Goal: Task Accomplishment & Management: Manage account settings

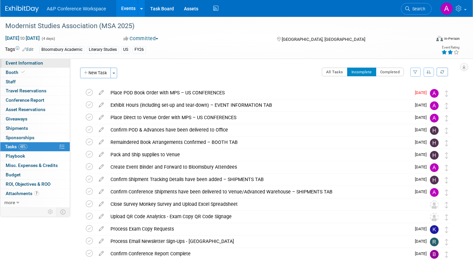
click at [39, 61] on span "Event Information" at bounding box center [24, 62] width 37 height 5
select select "Annual"
select select "Level 2"
select select "In-Person Booth"
select select "Literary Studies"
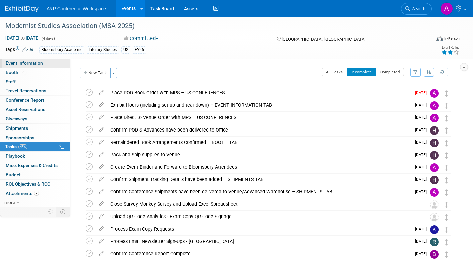
select select "Bloomsbury Academic"
select select "[PERSON_NAME]"
select select "Brand/Subject Presence​"
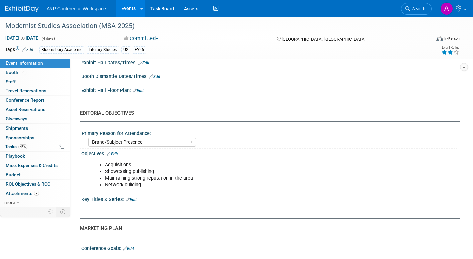
scroll to position [535, 0]
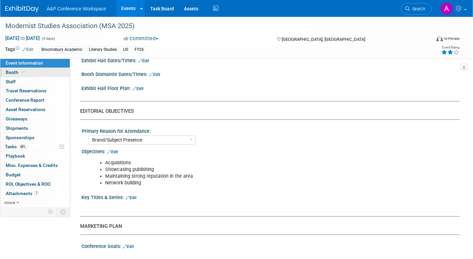
click at [16, 72] on span "Booth" at bounding box center [16, 71] width 20 height 5
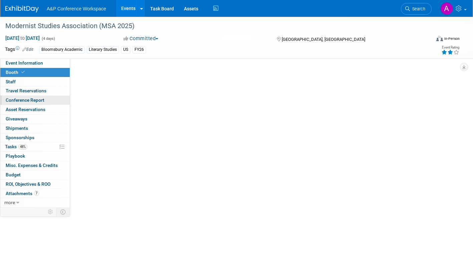
scroll to position [0, 0]
select select "CUAP"
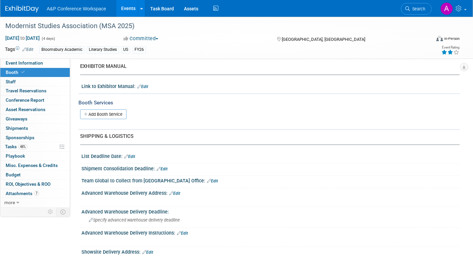
scroll to position [234, 0]
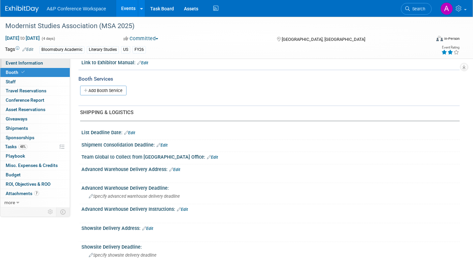
click at [26, 63] on span "Event Information" at bounding box center [24, 62] width 37 height 5
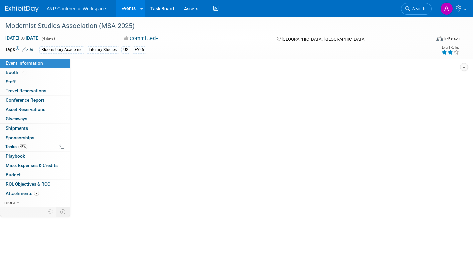
scroll to position [0, 0]
select select "Annual"
select select "Level 2"
select select "In-Person Booth"
select select "Literary Studies"
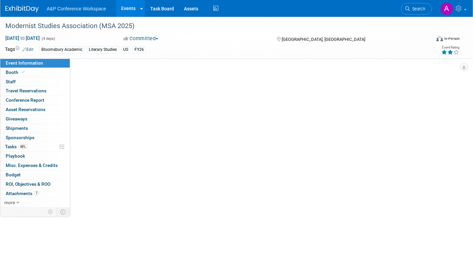
select select "Bloomsbury Academic"
select select "[PERSON_NAME]"
select select "Brand/Subject Presence​"
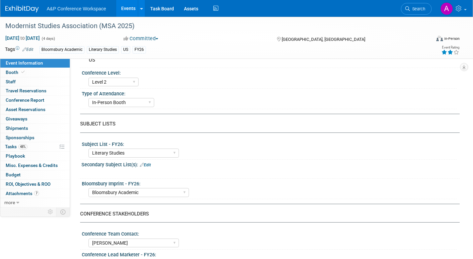
scroll to position [38, 0]
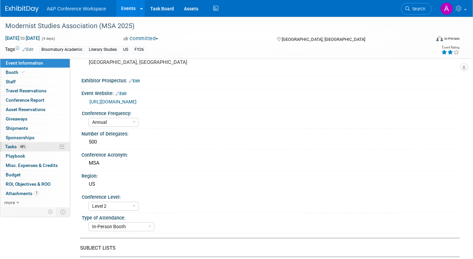
click at [11, 145] on span "Tasks 48%" at bounding box center [16, 146] width 22 height 5
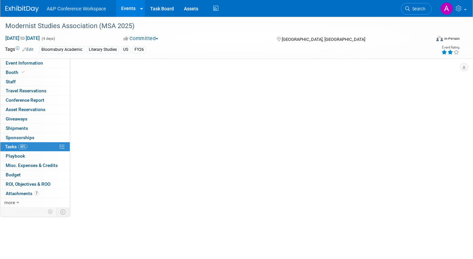
scroll to position [0, 0]
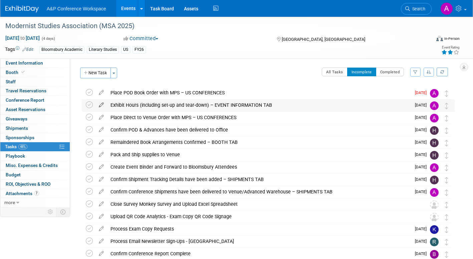
click at [101, 104] on icon at bounding box center [102, 103] width 12 height 8
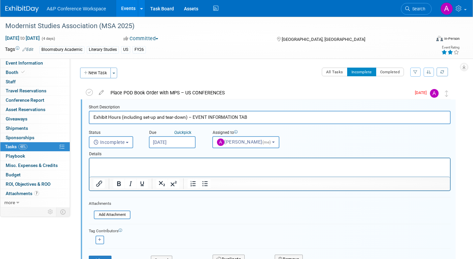
scroll to position [1, 0]
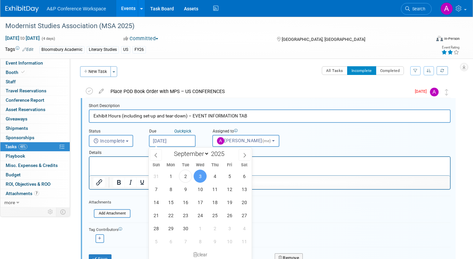
click at [184, 143] on input "[DATE]" at bounding box center [172, 141] width 47 height 12
click at [183, 187] on span "9" at bounding box center [185, 188] width 13 height 13
type input "[DATE]"
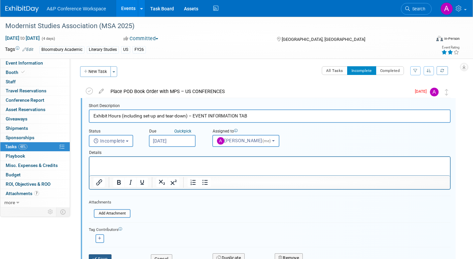
click at [106, 256] on button "Save" at bounding box center [100, 258] width 23 height 9
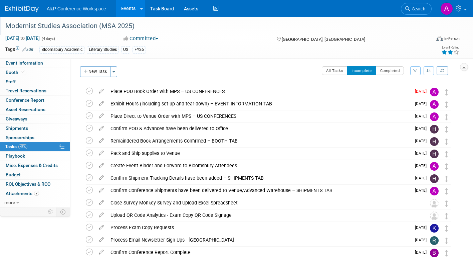
click at [21, 26] on div "Modernist Studies Association (MSA 2025)" at bounding box center [212, 26] width 418 height 12
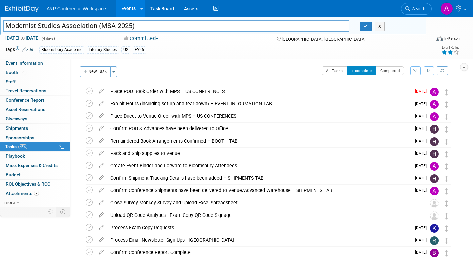
drag, startPoint x: 5, startPoint y: 25, endPoint x: 134, endPoint y: 31, distance: 129.7
click at [134, 31] on input "Modernist Studies Association (MSA 2025)" at bounding box center [176, 26] width 347 height 12
drag, startPoint x: 364, startPoint y: 26, endPoint x: 365, endPoint y: 32, distance: 6.8
click at [364, 26] on icon "button" at bounding box center [365, 26] width 5 height 4
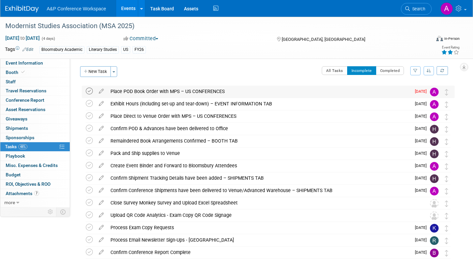
click at [89, 90] on icon at bounding box center [89, 91] width 7 height 7
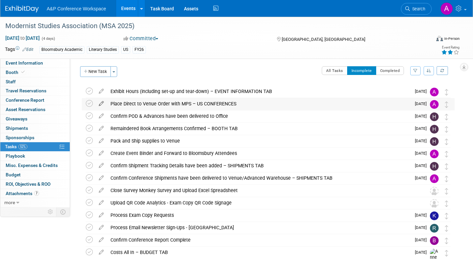
click at [101, 102] on icon at bounding box center [102, 102] width 12 height 8
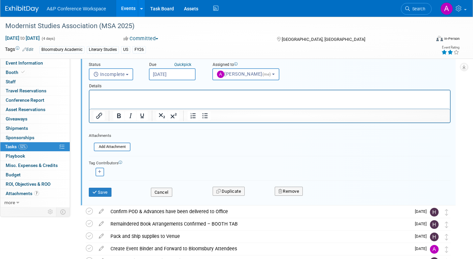
scroll to position [68, 0]
click at [296, 191] on button "Remove" at bounding box center [289, 190] width 28 height 9
click at [326, 195] on link "Yes" at bounding box center [326, 196] width 19 height 11
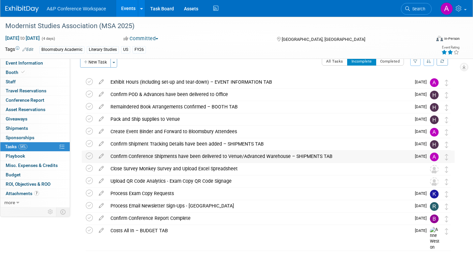
scroll to position [0, 0]
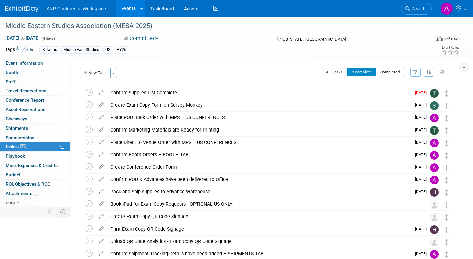
click at [389, 73] on button "Completed" at bounding box center [390, 71] width 28 height 9
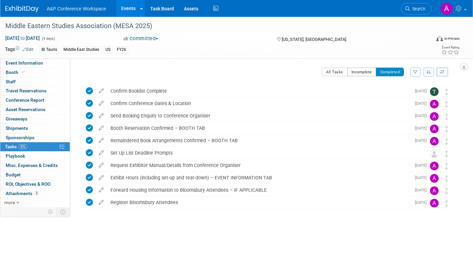
click at [353, 71] on button "Incomplete" at bounding box center [361, 71] width 29 height 9
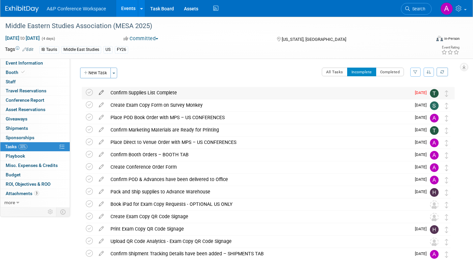
click at [102, 91] on icon at bounding box center [102, 91] width 12 height 8
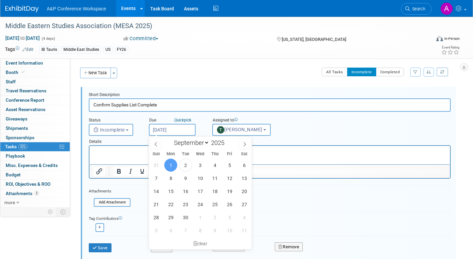
click at [188, 129] on input "Sep 1, 2025" at bounding box center [172, 130] width 47 height 12
click at [169, 176] on span "8" at bounding box center [170, 177] width 13 height 13
type input "Sep 8, 2025"
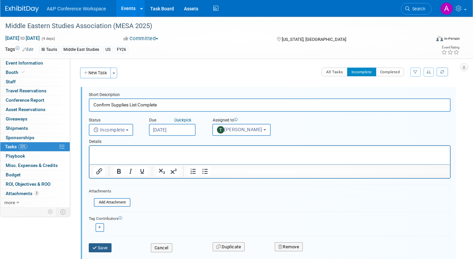
click at [97, 247] on icon "submit" at bounding box center [95, 247] width 5 height 4
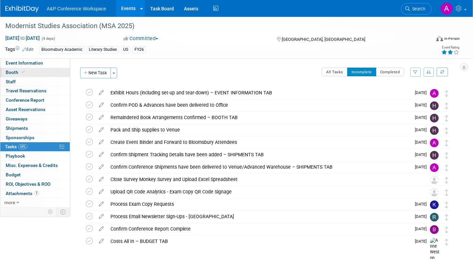
click at [11, 71] on span "Booth" at bounding box center [16, 71] width 20 height 5
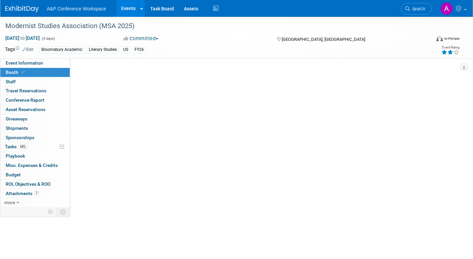
select select "CUAP"
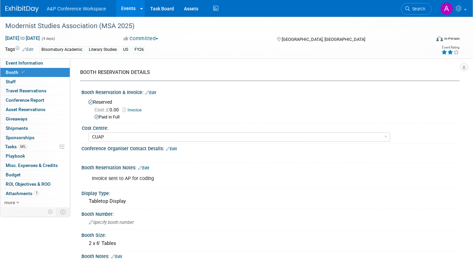
click at [140, 109] on link "Invoice" at bounding box center [134, 109] width 22 height 5
